Goal: Task Accomplishment & Management: Use online tool/utility

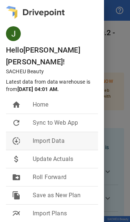
click at [30, 137] on div "downloading" at bounding box center [22, 141] width 21 height 9
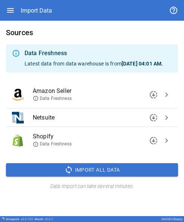
click at [129, 145] on span "chevron_right" at bounding box center [166, 140] width 9 height 9
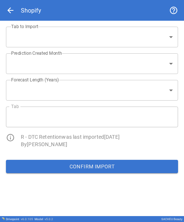
type input "**********"
type input "*"
type input "**********"
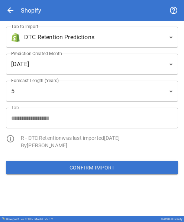
click at [10, 12] on span "arrow_back" at bounding box center [10, 10] width 9 height 9
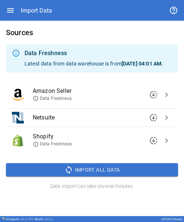
click at [129, 121] on span "chevron_right" at bounding box center [166, 117] width 9 height 9
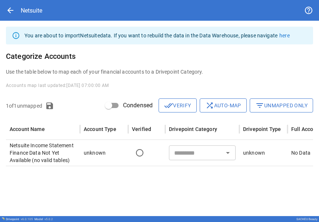
drag, startPoint x: 208, startPoint y: 73, endPoint x: 264, endPoint y: 106, distance: 65.4
click at [129, 106] on button "filter_list Unmapped Only" at bounding box center [281, 106] width 63 height 14
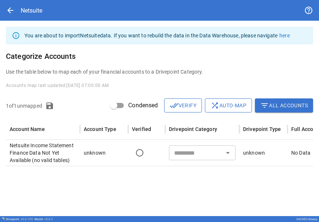
click at [129, 106] on button "filter_list All Accounts" at bounding box center [284, 106] width 58 height 14
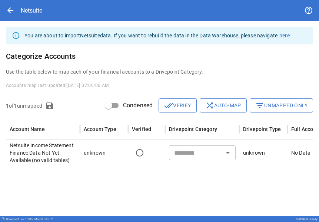
drag, startPoint x: 269, startPoint y: 106, endPoint x: 290, endPoint y: 109, distance: 21.0
click at [129, 109] on button "filter_list Unmapped Only" at bounding box center [281, 106] width 63 height 14
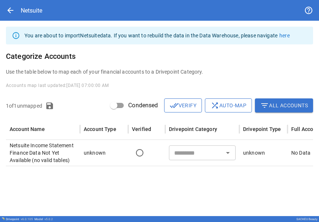
drag, startPoint x: 290, startPoint y: 109, endPoint x: 55, endPoint y: 108, distance: 234.7
click at [53, 108] on icon "button" at bounding box center [49, 106] width 7 height 7
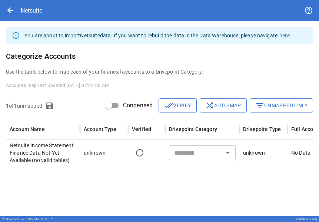
click at [12, 12] on span "arrow_back" at bounding box center [10, 10] width 9 height 9
